Goal: Navigation & Orientation: Find specific page/section

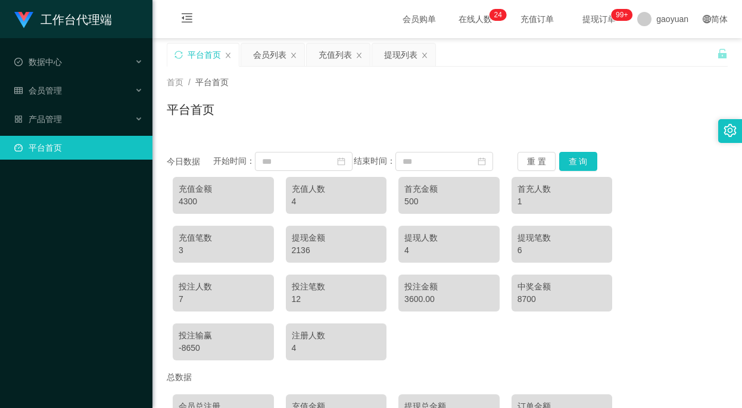
click at [427, 113] on div "平台首页" at bounding box center [447, 114] width 561 height 27
